Goal: Transaction & Acquisition: Purchase product/service

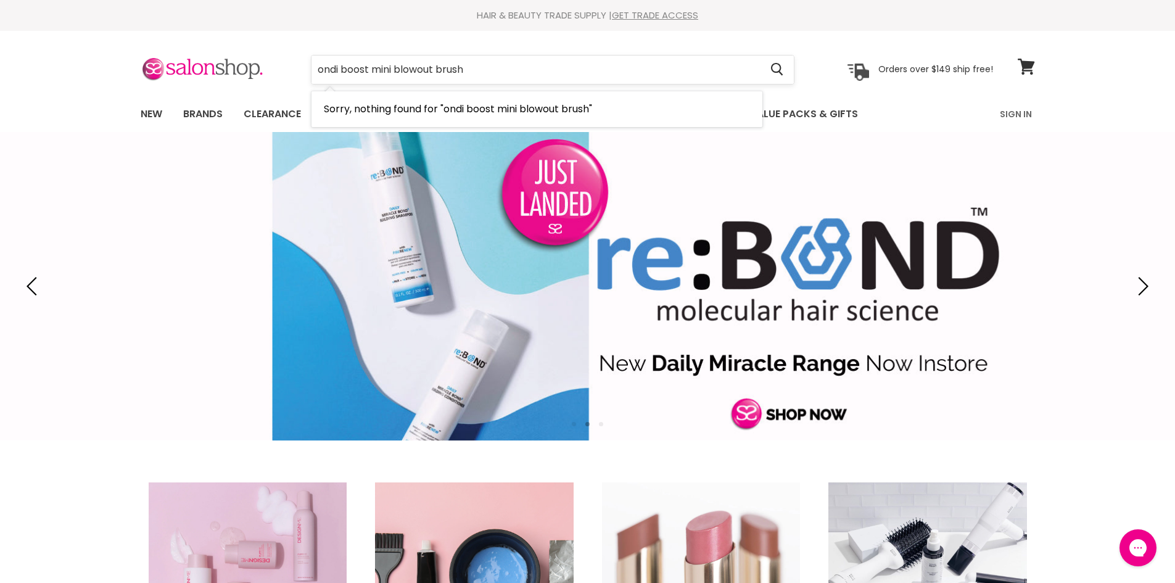
click at [316, 71] on input "ondi boost mini blowout brush" at bounding box center [537, 70] width 450 height 28
type input "bondi boost mini blowout brush"
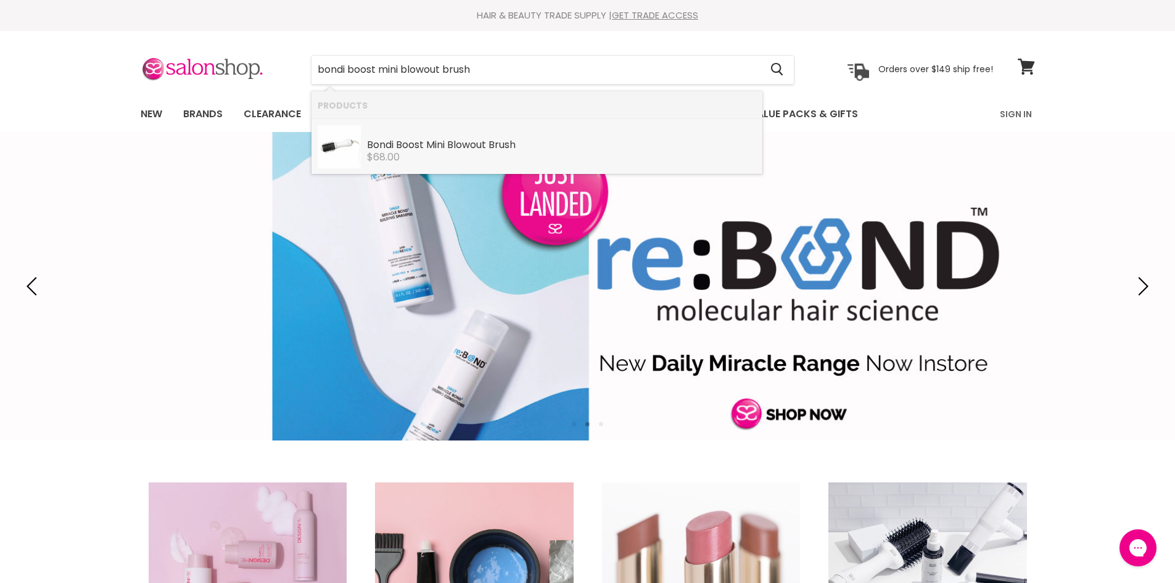
click at [402, 158] on div "$68.00" at bounding box center [561, 157] width 389 height 11
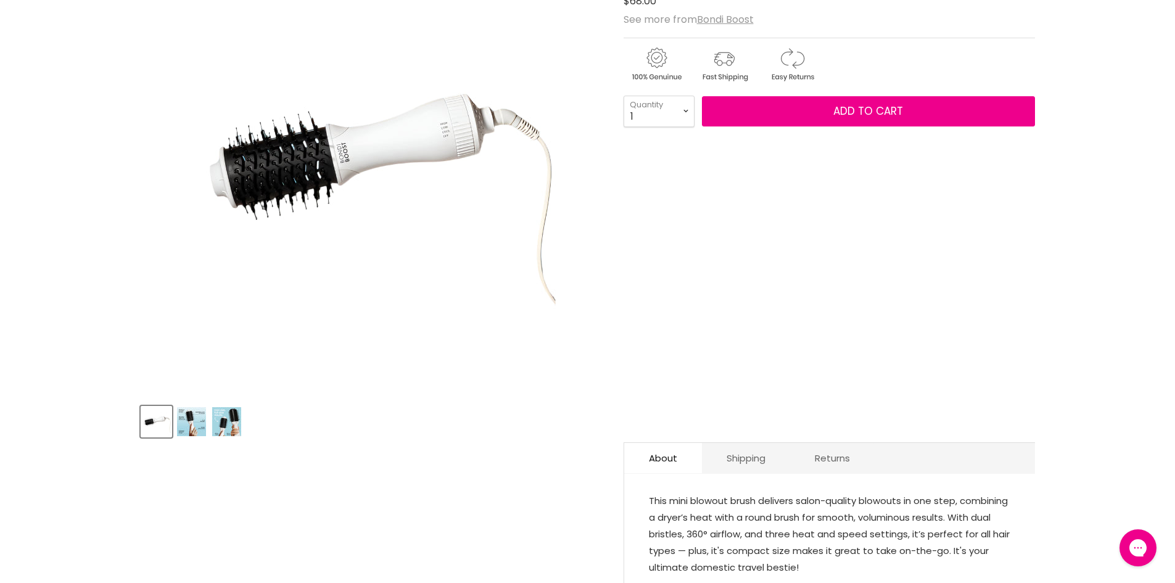
scroll to position [308, 0]
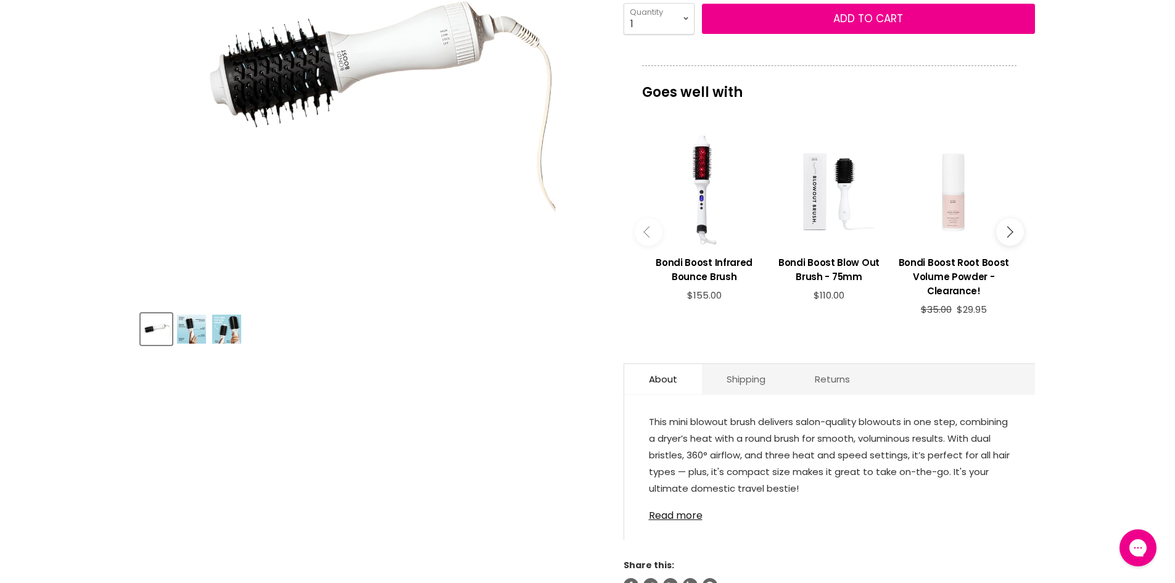
click at [190, 331] on img "Product thumbnails" at bounding box center [191, 329] width 29 height 29
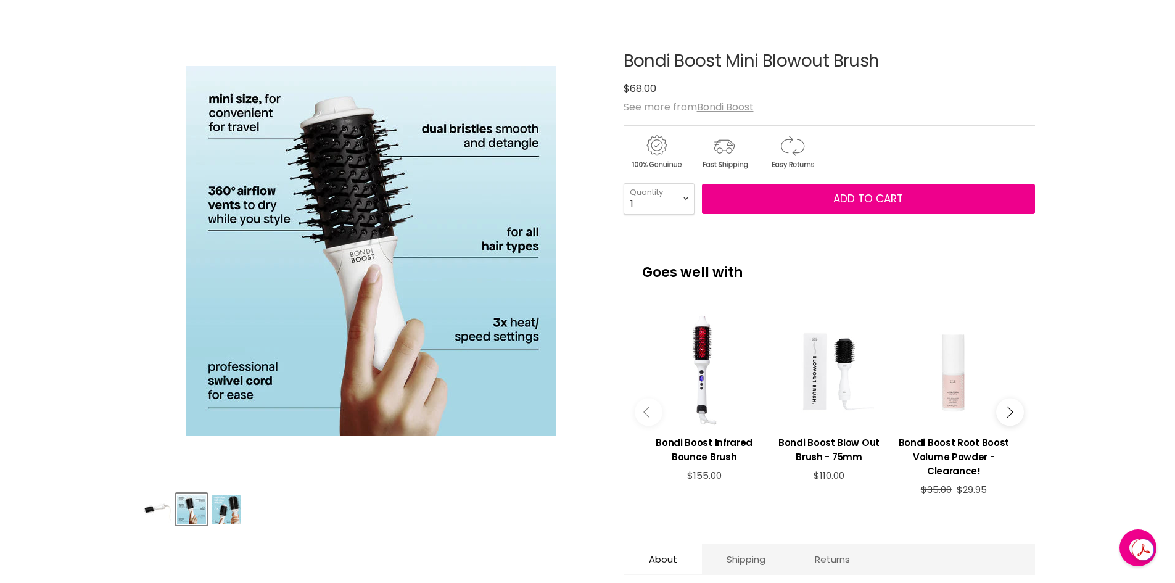
scroll to position [247, 0]
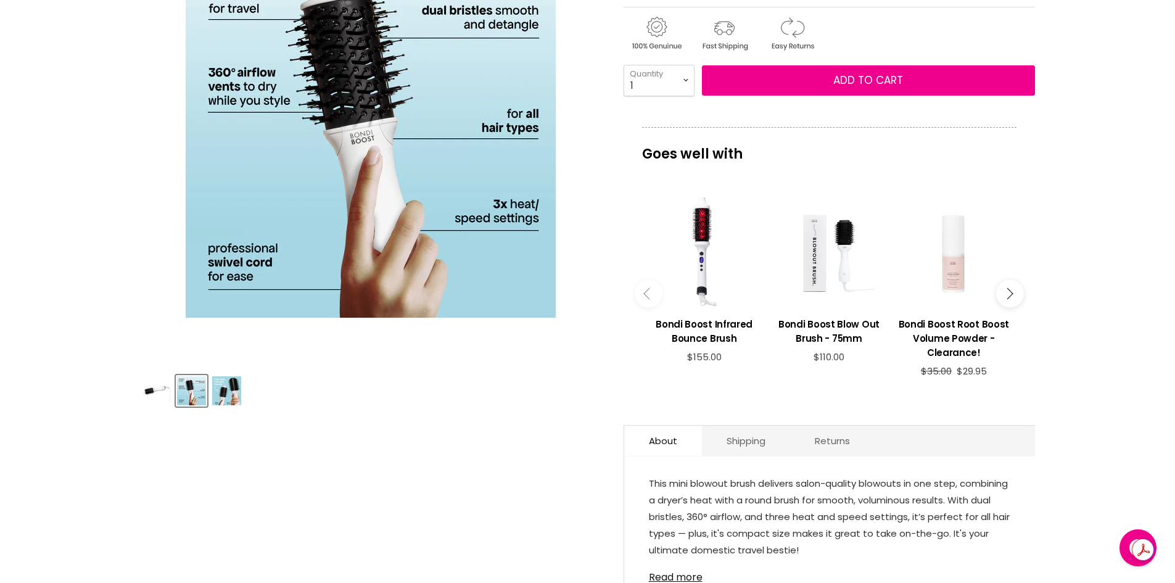
click at [233, 392] on img "Product thumbnails" at bounding box center [226, 390] width 29 height 29
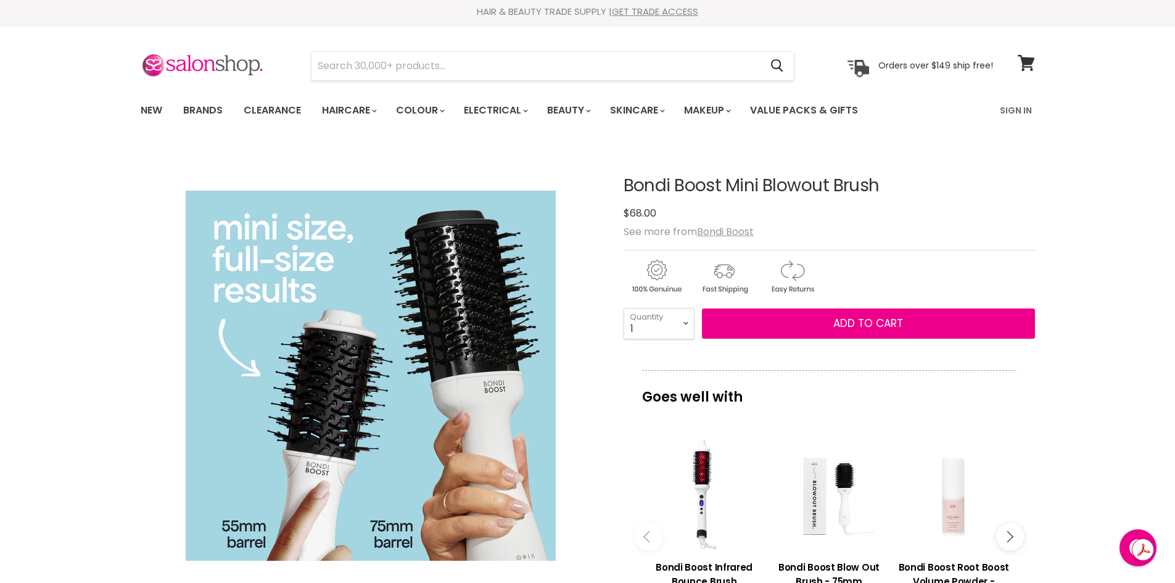
scroll to position [0, 0]
